Goal: Task Accomplishment & Management: Manage account settings

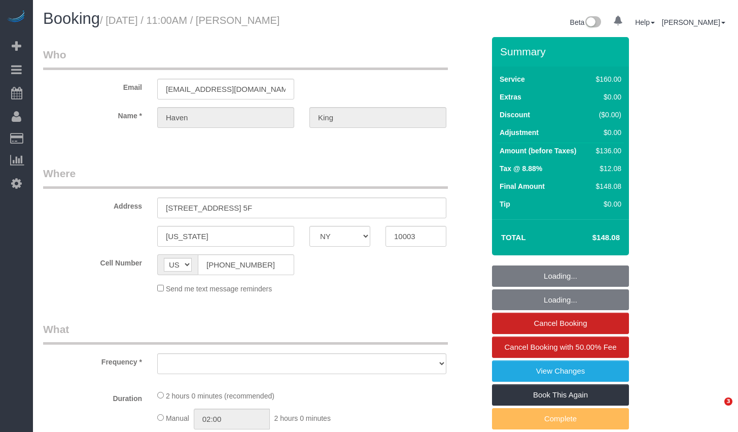
select select "NY"
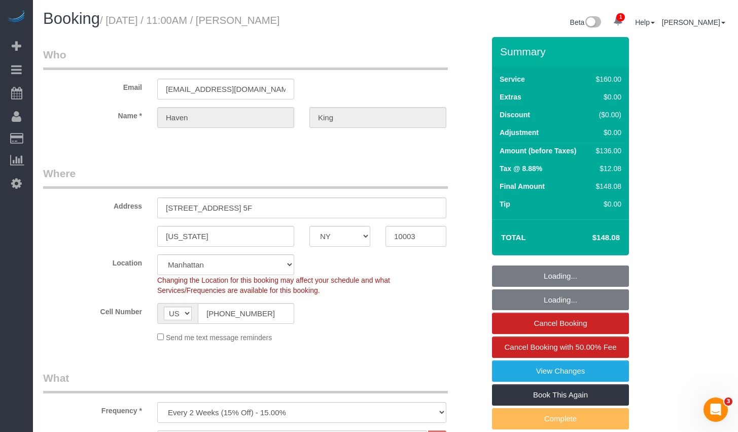
select select "object:711"
select select "string:stripe-pm_1RUCwW4VGloSiKo73LZshwpy"
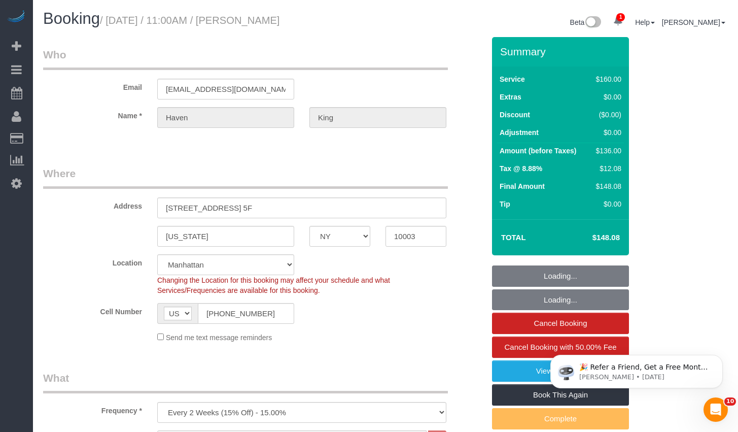
select select "spot1"
select select "number:59"
select select "number:73"
select select "number:15"
select select "number:6"
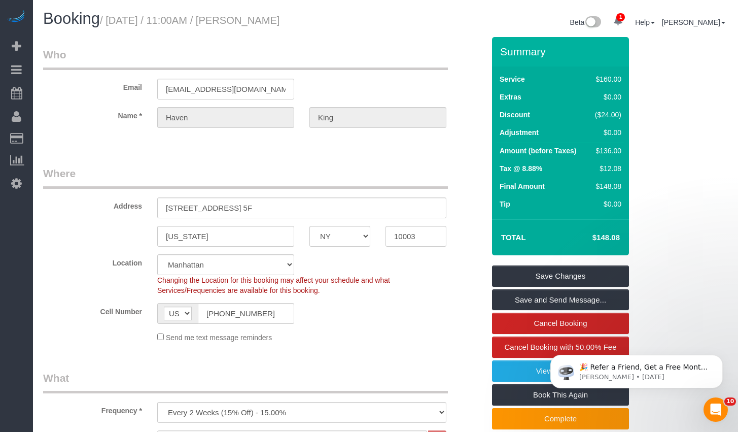
drag, startPoint x: 250, startPoint y: 20, endPoint x: 354, endPoint y: 15, distance: 104.6
click at [354, 15] on h1 "Booking / August 22, 2025 / 11:00AM / Haven King" at bounding box center [210, 18] width 335 height 17
copy small "Haven King"
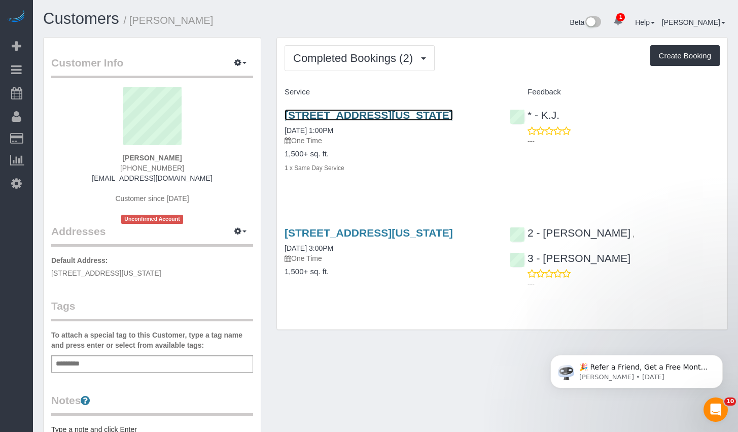
click at [360, 116] on link "[STREET_ADDRESS][US_STATE]" at bounding box center [369, 115] width 168 height 12
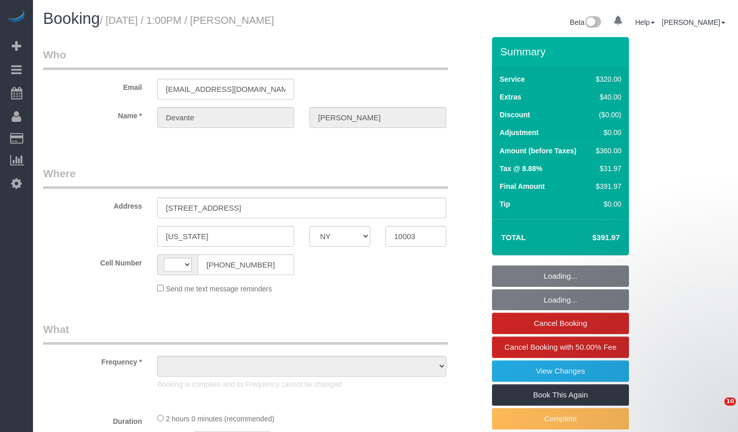
select select "NY"
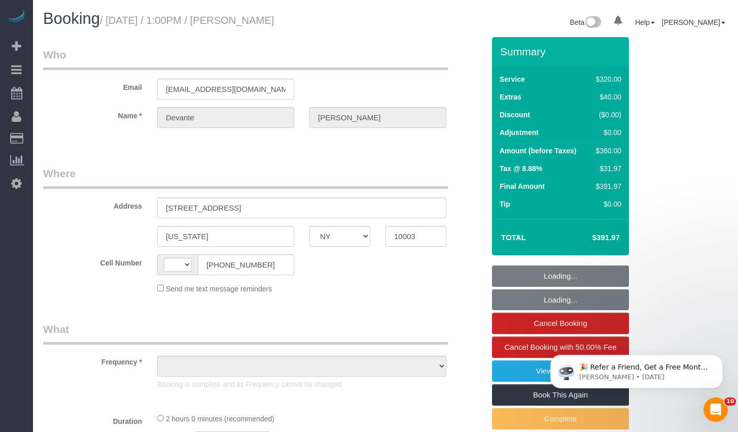
select select "string:US"
select select "object:379"
select select "number:61"
select select "number:73"
select select "number:15"
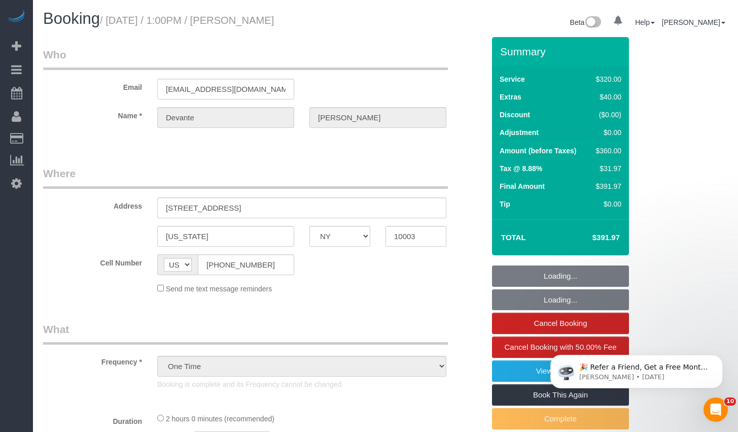
select select "number:5"
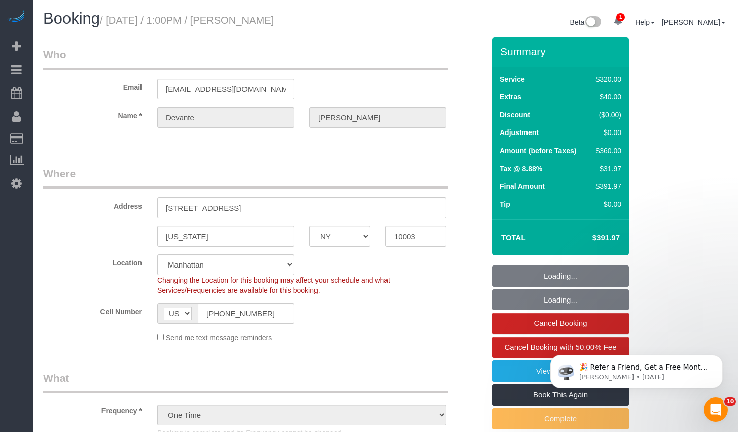
select select "string:stripe-pm_1RiL9q4VGloSiKo73cpfyvoN"
select select "spot1"
select select "object:1291"
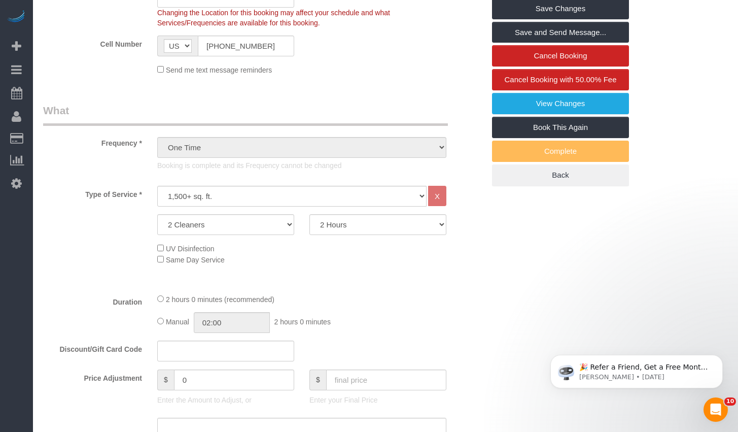
scroll to position [147, 0]
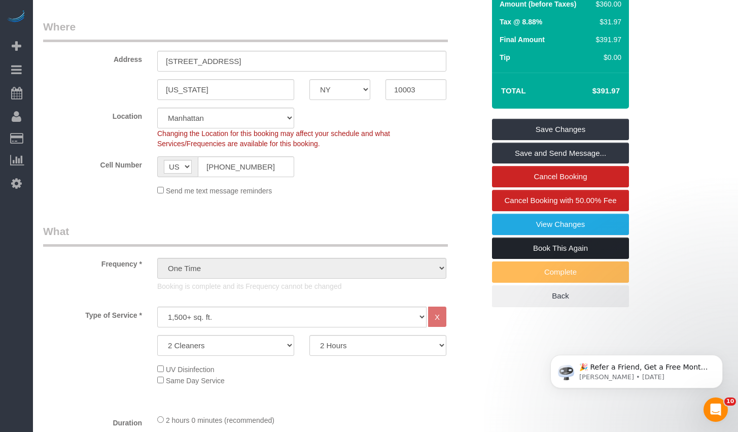
click at [552, 248] on link "Book This Again" at bounding box center [560, 247] width 137 height 21
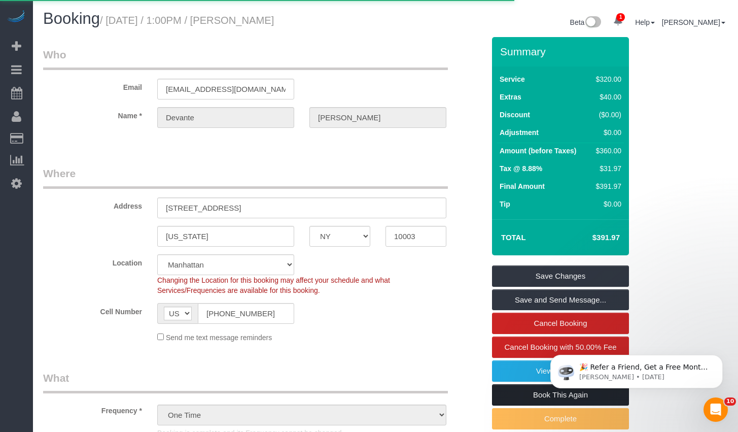
select select "NY"
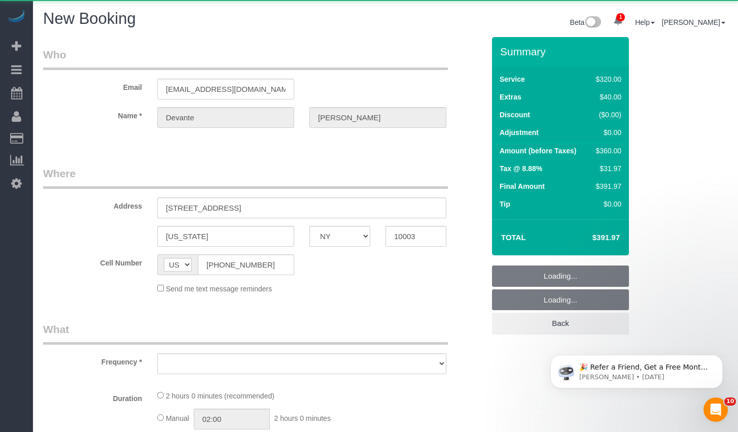
select select "object:2117"
select select "number:61"
select select "number:73"
select select "number:15"
select select "number:5"
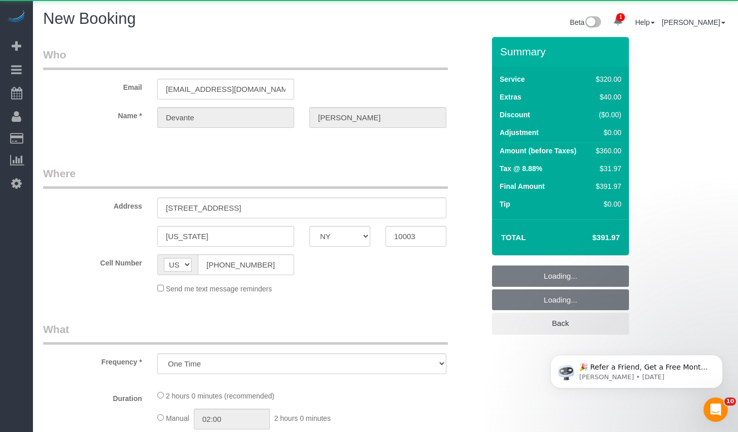
select select "string:stripe-pm_1RiL9q4VGloSiKo73cpfyvoN"
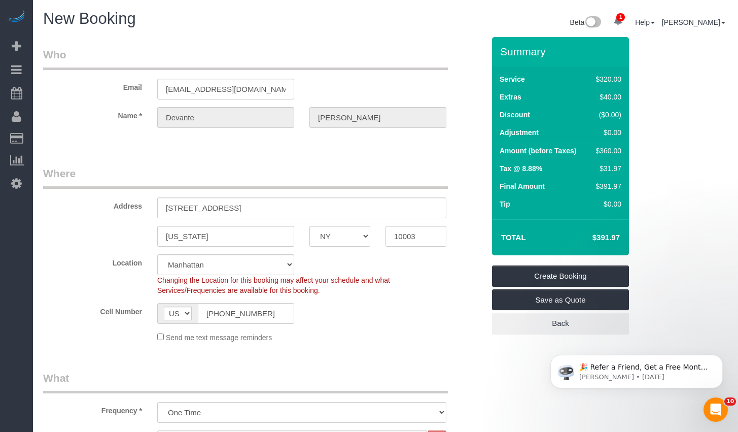
select select "object:2634"
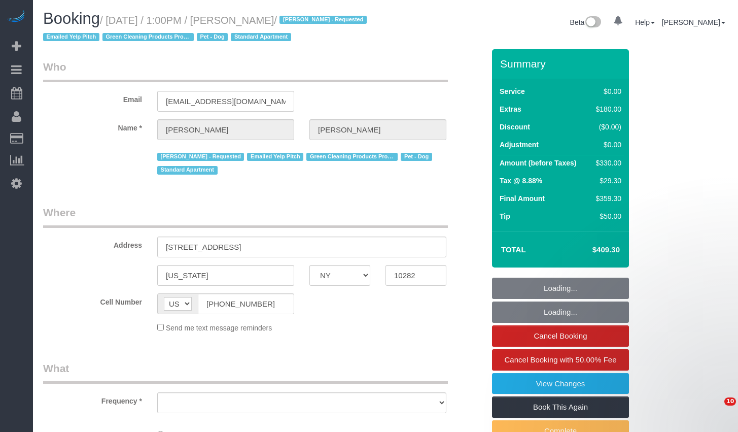
select select "NY"
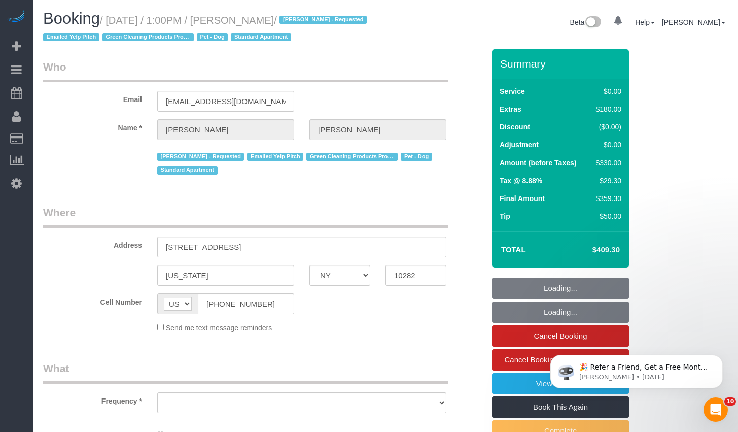
select select "number:59"
select select "number:73"
select select "number:13"
select select "number:5"
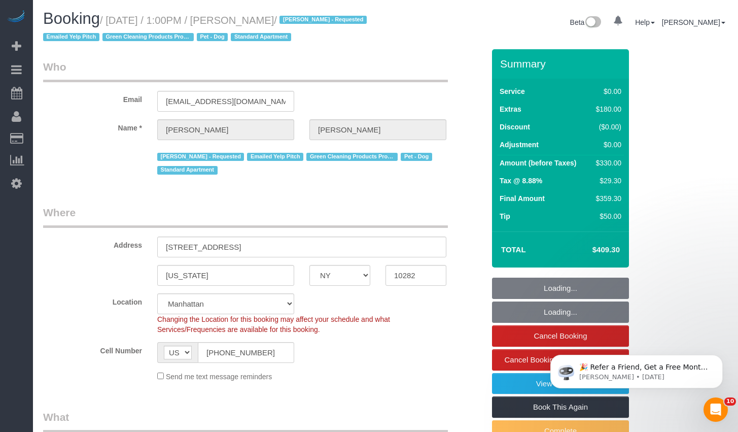
select select "object:796"
select select "string:stripe-pm_1RBFiE4VGloSiKo7uWnidLkO"
select select "object:908"
select select "spot1"
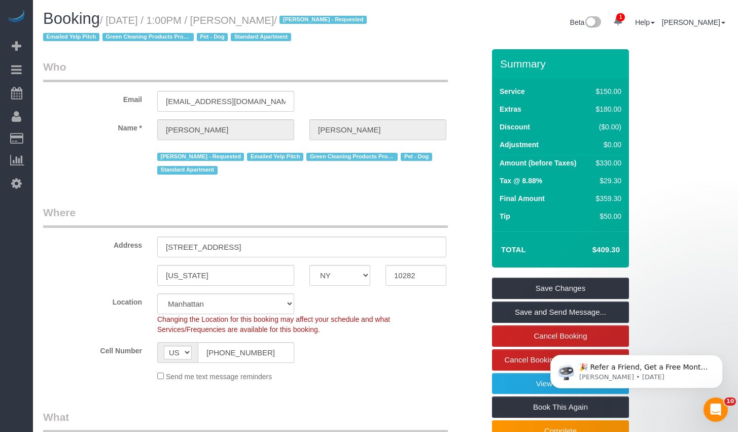
drag, startPoint x: 254, startPoint y: 20, endPoint x: 247, endPoint y: 20, distance: 7.1
click at [253, 20] on small "/ [DATE] / 1:00PM / [PERSON_NAME] / [PERSON_NAME] - Requested Emailed Yelp Pitc…" at bounding box center [206, 29] width 327 height 28
drag, startPoint x: 244, startPoint y: 20, endPoint x: 324, endPoint y: 25, distance: 79.8
click at [324, 25] on small "/ [DATE] / 1:00PM / [PERSON_NAME] / [PERSON_NAME] - Requested Emailed Yelp Pitc…" at bounding box center [206, 29] width 327 height 28
copy small "[PERSON_NAME]"
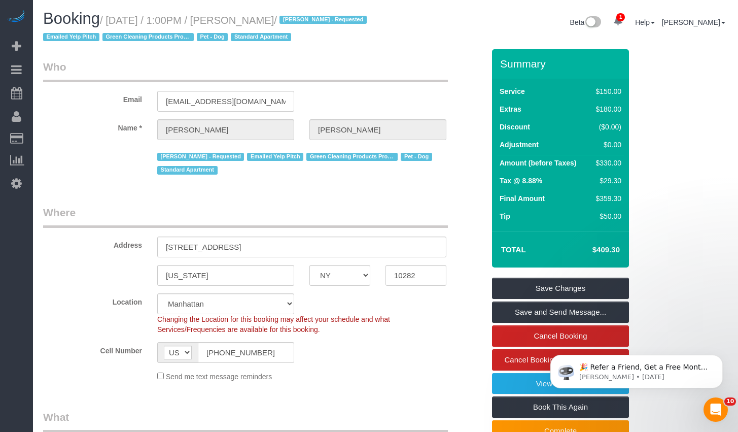
click at [132, 16] on small "/ [DATE] / 1:00PM / [PERSON_NAME] / [PERSON_NAME] - Requested Emailed Yelp Pitc…" at bounding box center [206, 29] width 327 height 28
drag, startPoint x: 115, startPoint y: 20, endPoint x: 321, endPoint y: 19, distance: 206.4
click at [321, 19] on small "/ [DATE] / 1:00PM / [PERSON_NAME] / [PERSON_NAME] - Requested Emailed Yelp Pitc…" at bounding box center [206, 29] width 327 height 28
copy small "[DATE] / 1:00PM / [PERSON_NAME]"
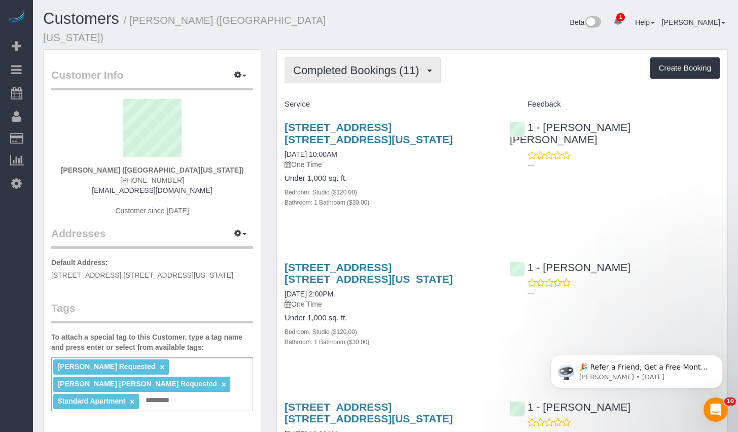
click at [346, 64] on span "Completed Bookings (11)" at bounding box center [358, 70] width 131 height 13
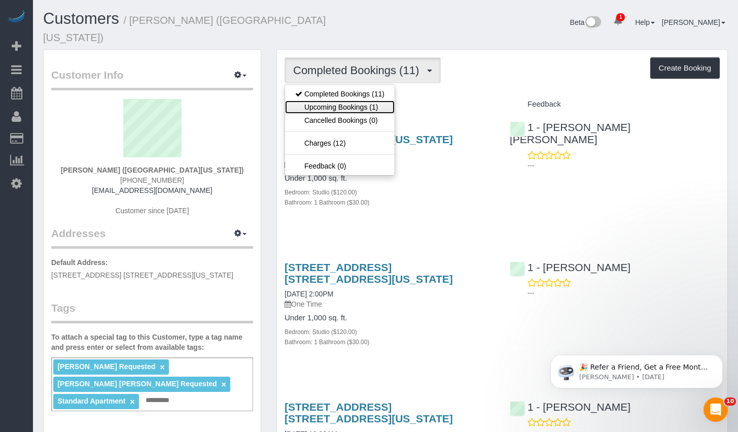
click at [334, 100] on link "Upcoming Bookings (1)" at bounding box center [340, 106] width 110 height 13
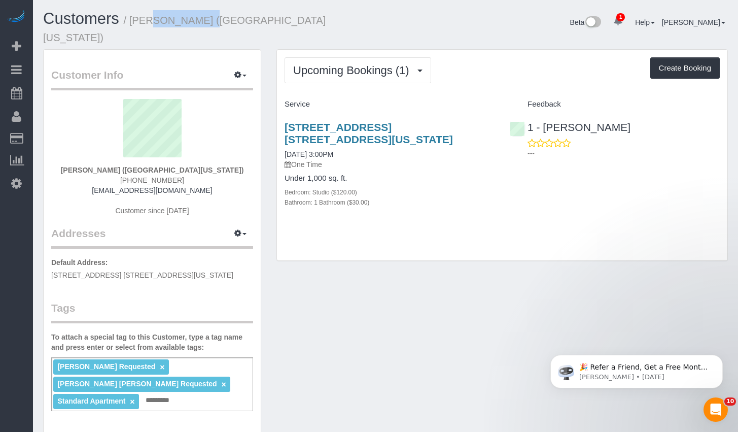
drag, startPoint x: 138, startPoint y: 21, endPoint x: 185, endPoint y: 23, distance: 46.7
click at [185, 23] on small "/ Victoria Lu (University of Michigan)" at bounding box center [184, 29] width 283 height 28
copy small "Victoria Lu"
click at [367, 121] on link "21 West Street, Apt. 9f, New York, NY 10006" at bounding box center [369, 132] width 168 height 23
drag, startPoint x: 658, startPoint y: 118, endPoint x: 545, endPoint y: 111, distance: 113.4
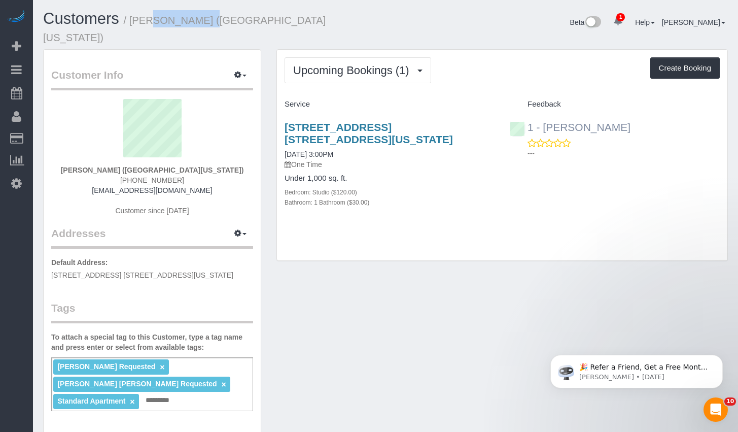
click at [545, 113] on div "1 - Berdina Philistin ---" at bounding box center [614, 138] width 225 height 50
copy link "[PERSON_NAME]"
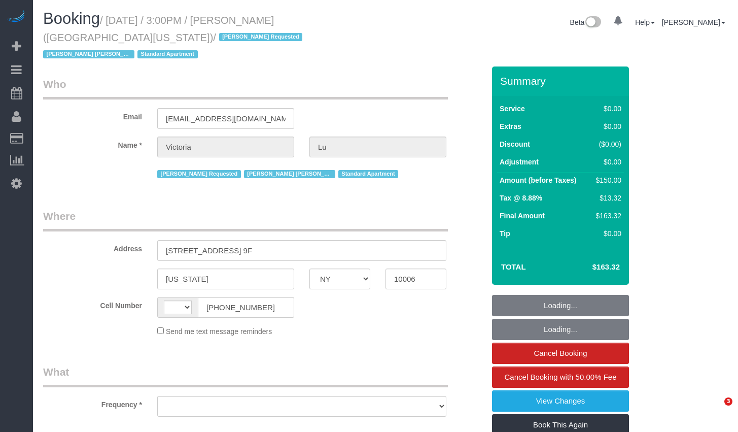
select select "NY"
select select "string:[GEOGRAPHIC_DATA]"
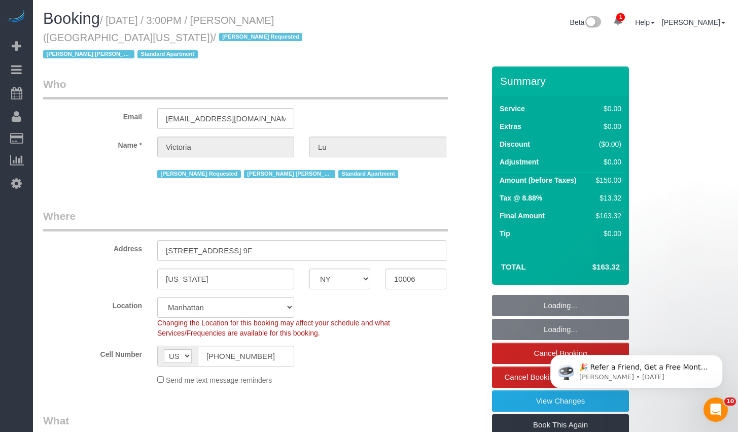
select select "object:643"
select select "string:stripe-pm_1ObyDp4VGloSiKo7aOBasKSx"
select select "number:58"
select select "number:75"
select select "number:15"
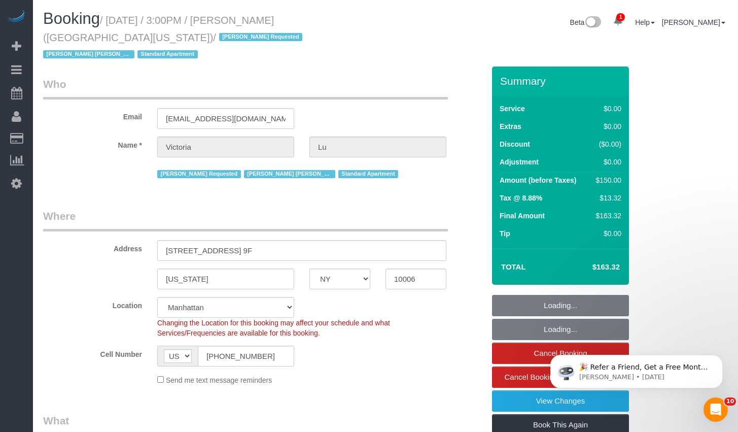
select select "number:5"
select select "object:895"
select select "spot1"
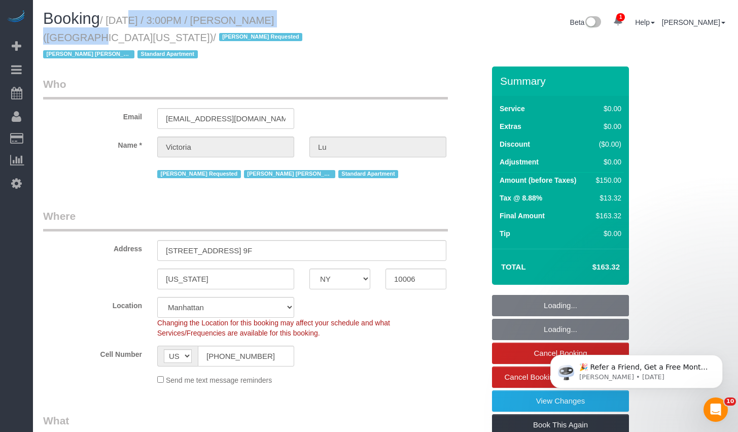
drag, startPoint x: 115, startPoint y: 21, endPoint x: 291, endPoint y: 22, distance: 176.0
click at [291, 22] on small "/ [DATE] / 3:00PM / [PERSON_NAME] ([GEOGRAPHIC_DATA][US_STATE]) / [PERSON_NAME]…" at bounding box center [174, 38] width 262 height 46
copy small "[DATE] / 3:00PM / [PERSON_NAME]"
